Goal: Information Seeking & Learning: Learn about a topic

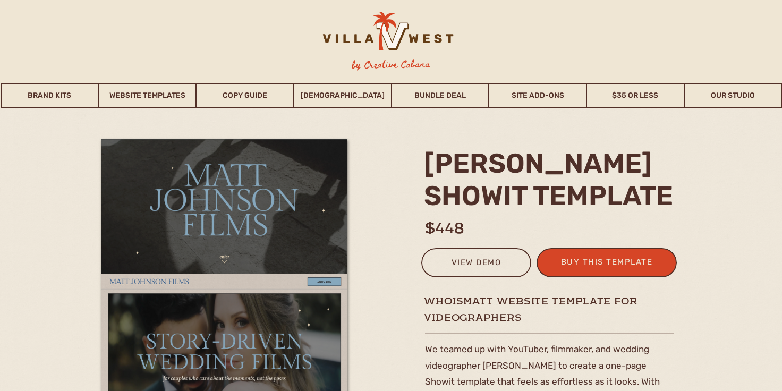
click at [398, 65] on h3 "by Creative Cabana" at bounding box center [391, 65] width 96 height 16
click at [502, 267] on div "view demo" at bounding box center [476, 264] width 96 height 18
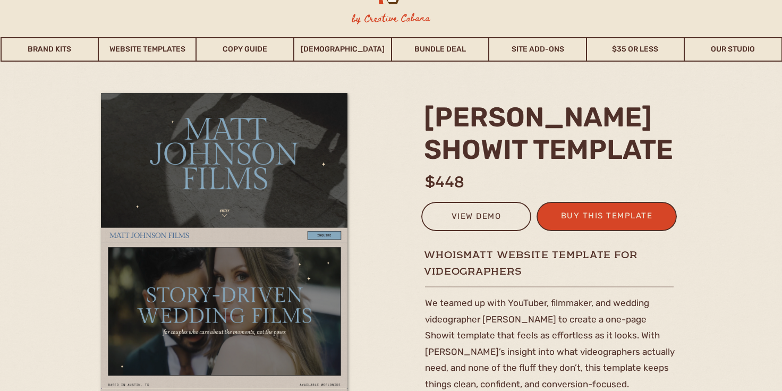
scroll to position [54, 0]
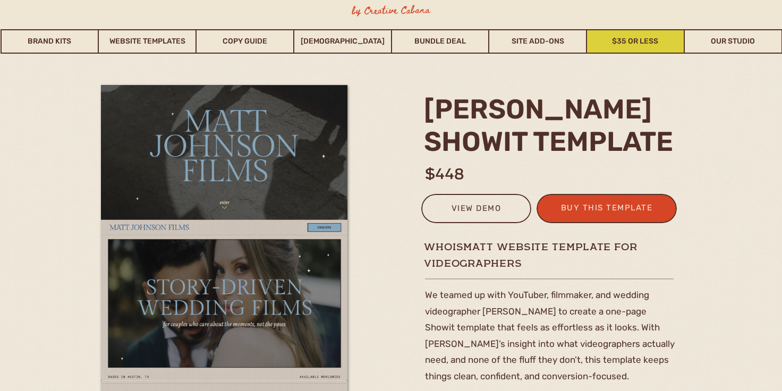
click at [604, 44] on link "$35 or Less" at bounding box center [635, 41] width 97 height 24
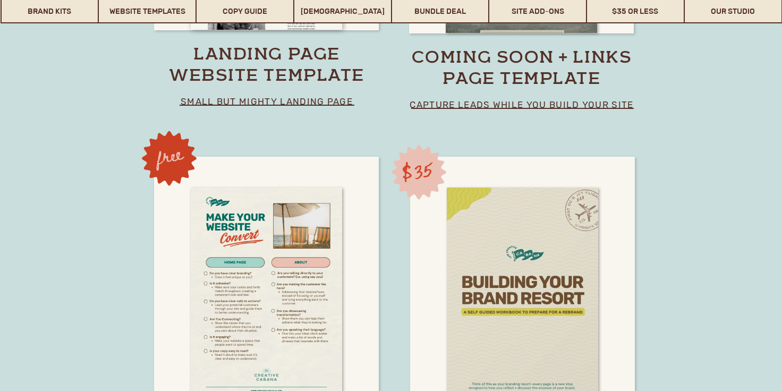
scroll to position [7649, 0]
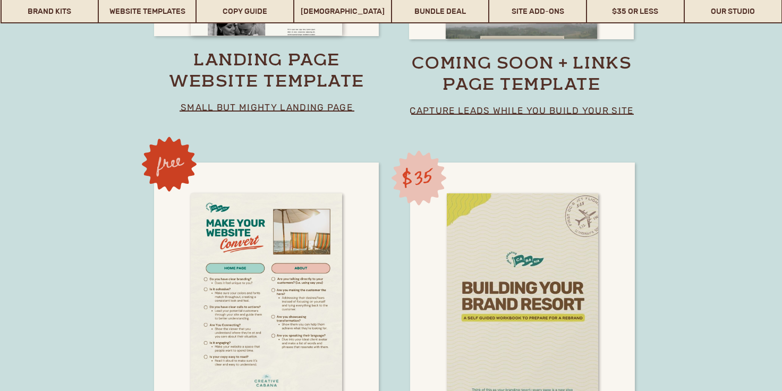
click at [284, 107] on p "small but mighty landing page" at bounding box center [267, 106] width 218 height 15
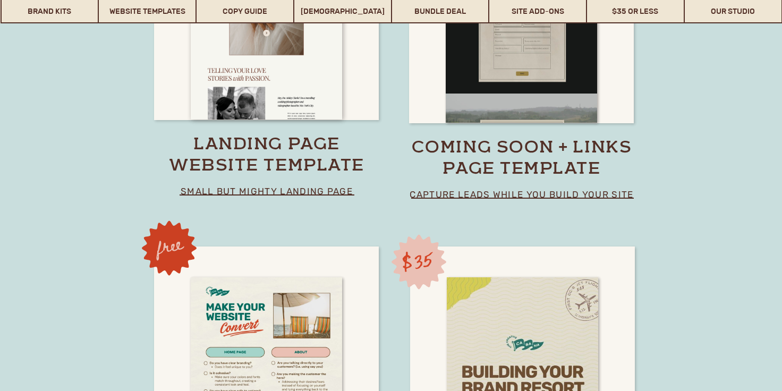
scroll to position [7562, 0]
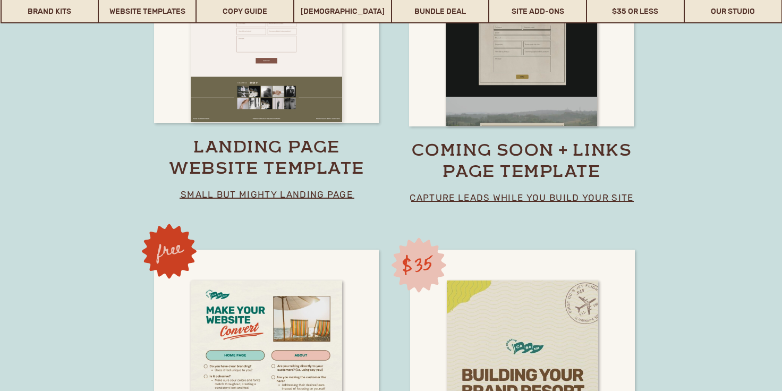
click at [271, 73] on div at bounding box center [266, 15] width 151 height 214
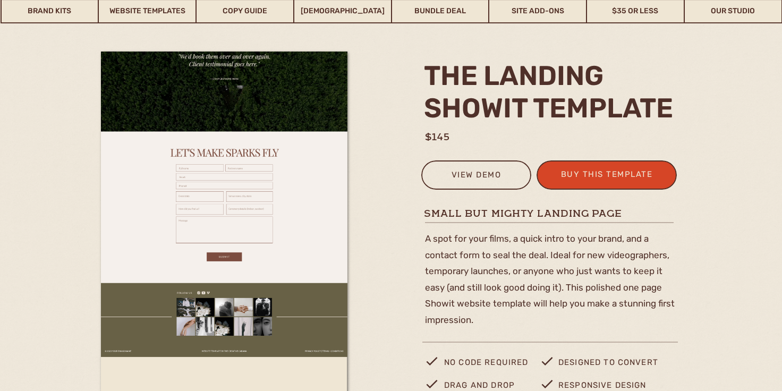
scroll to position [66, 0]
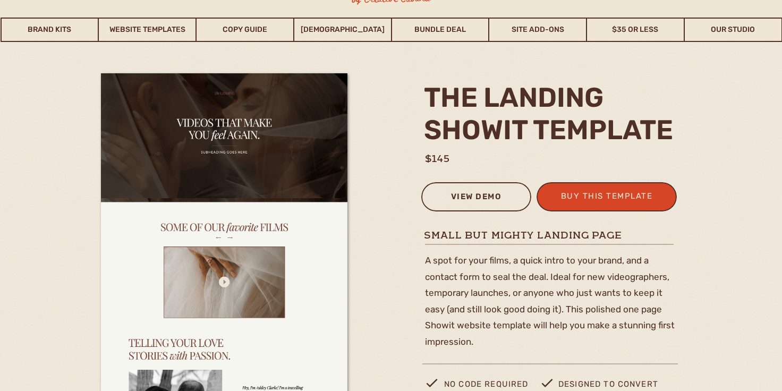
click at [483, 193] on div "view demo" at bounding box center [476, 199] width 96 height 18
